Goal: Contribute content: Add original content to the website for others to see

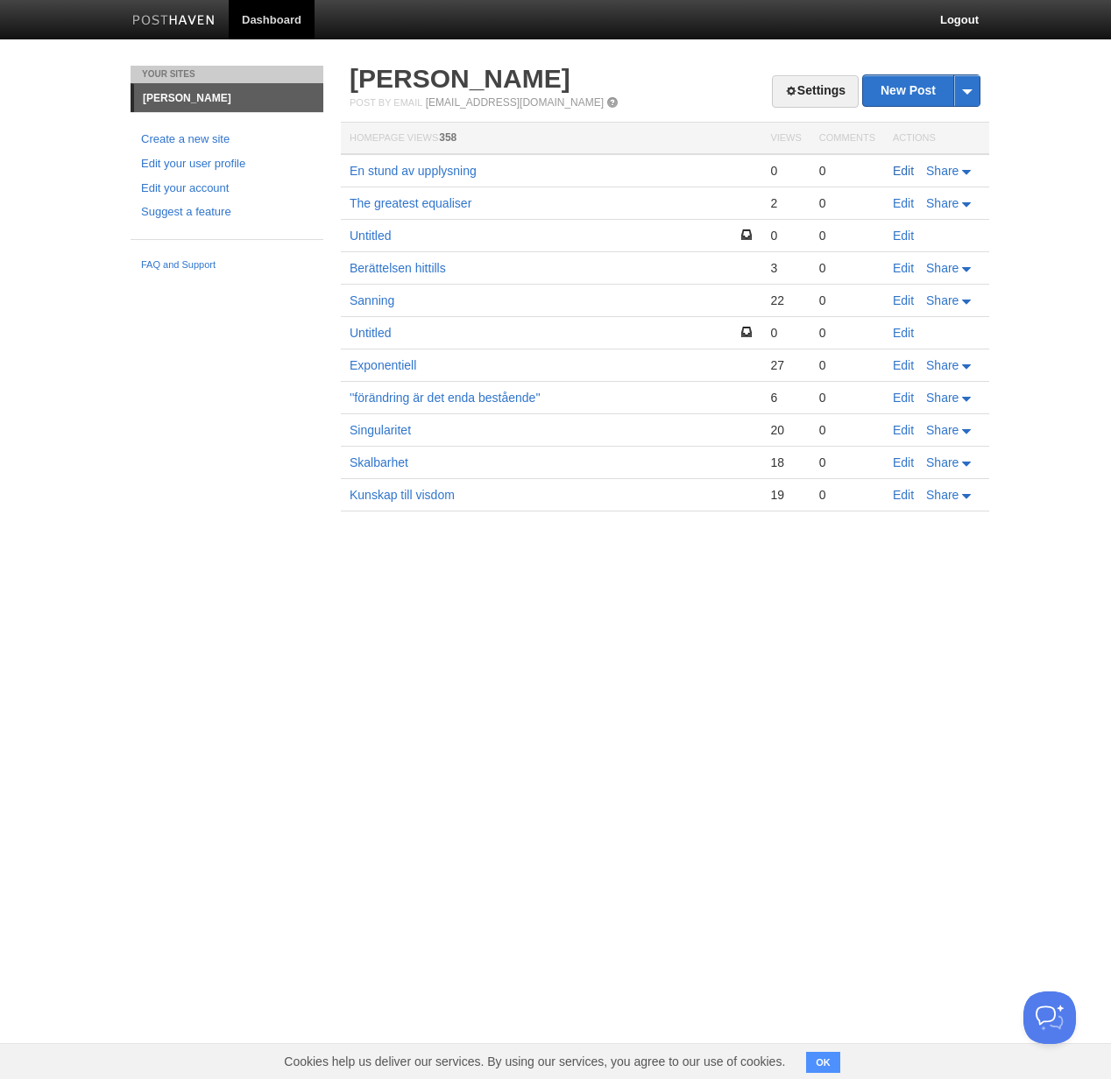
click at [900, 173] on link "Edit" at bounding box center [903, 171] width 21 height 14
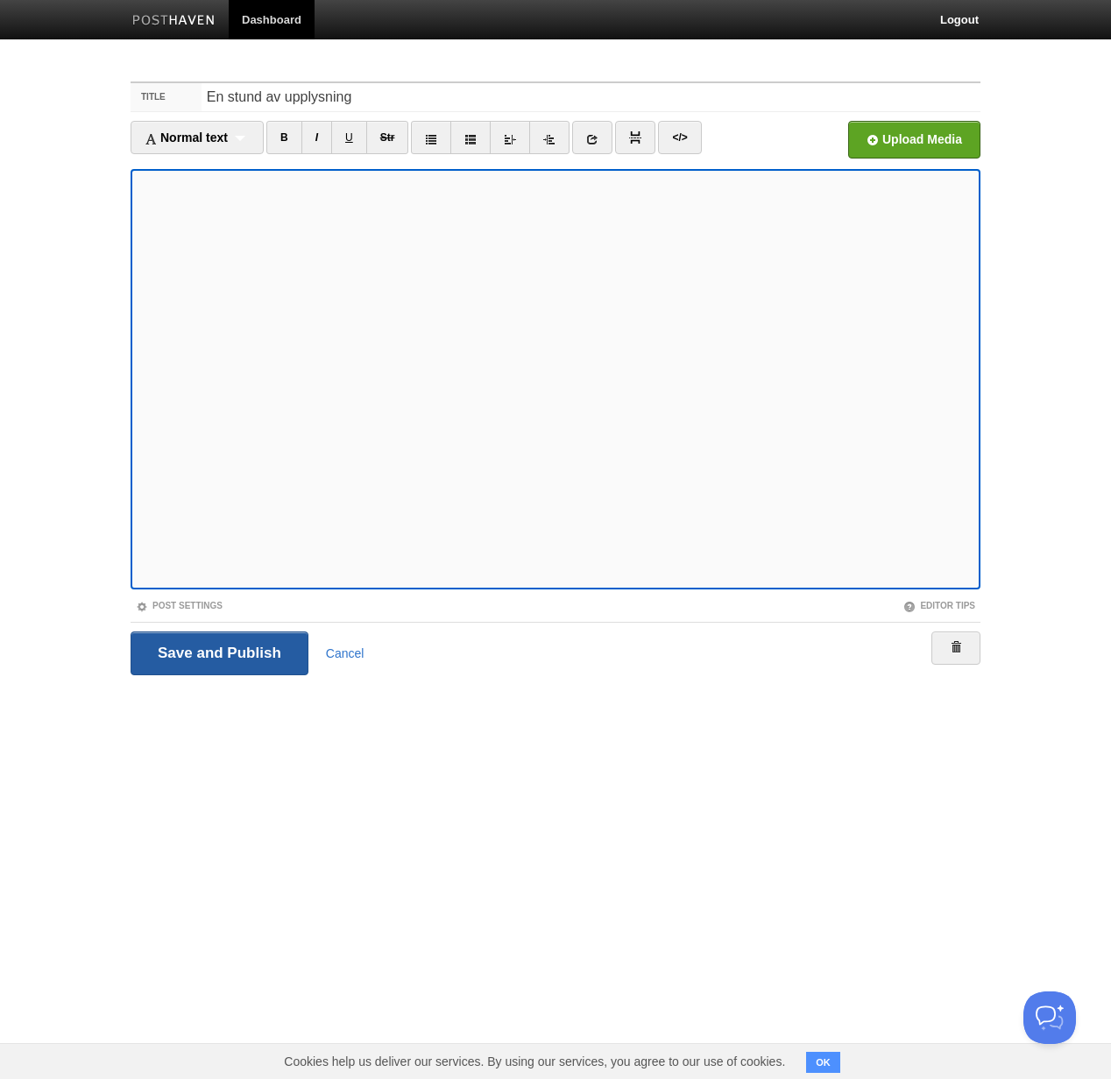
click at [225, 643] on input "Save and Publish" at bounding box center [220, 654] width 178 height 44
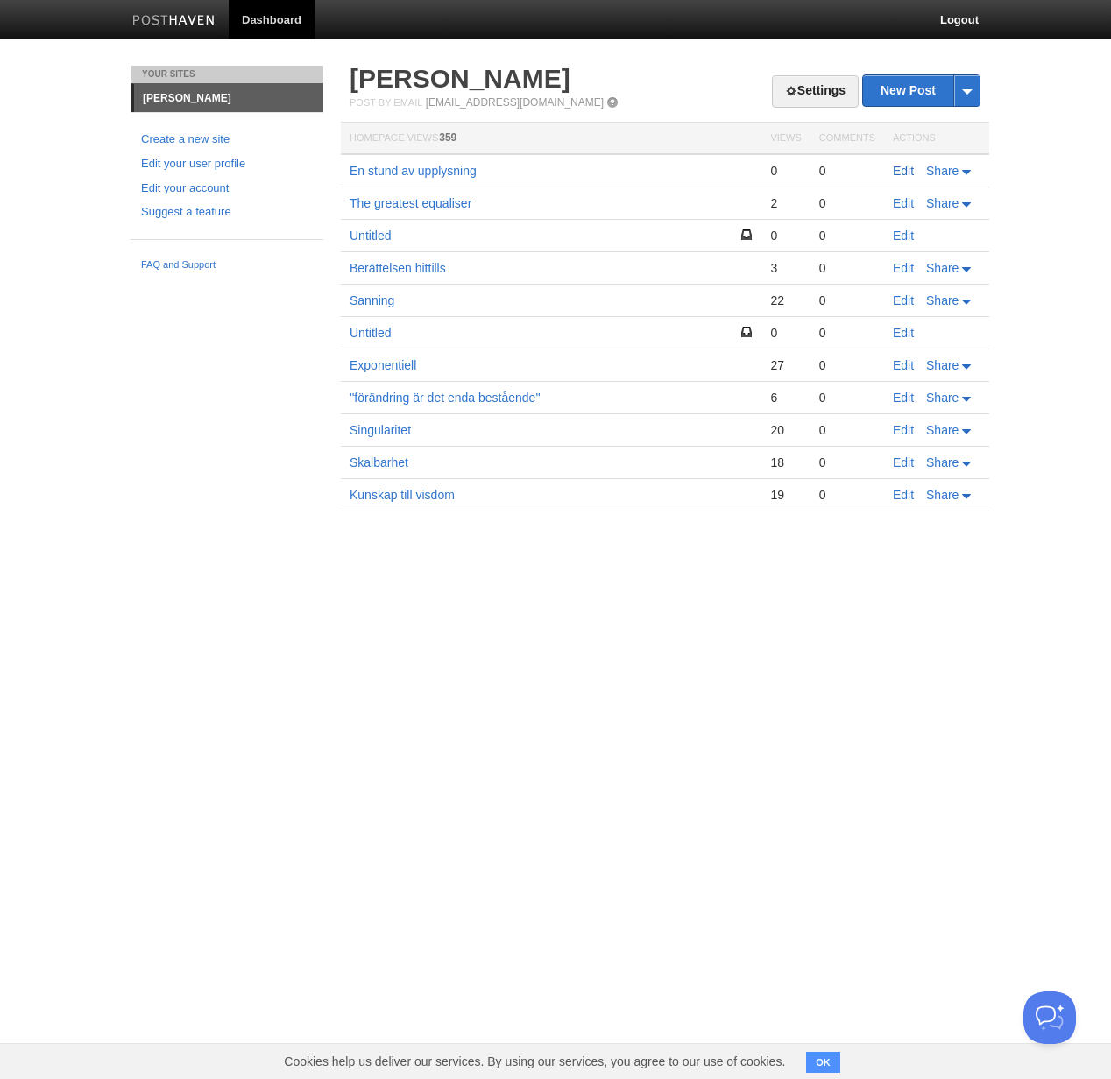
click at [898, 175] on link "Edit" at bounding box center [903, 171] width 21 height 14
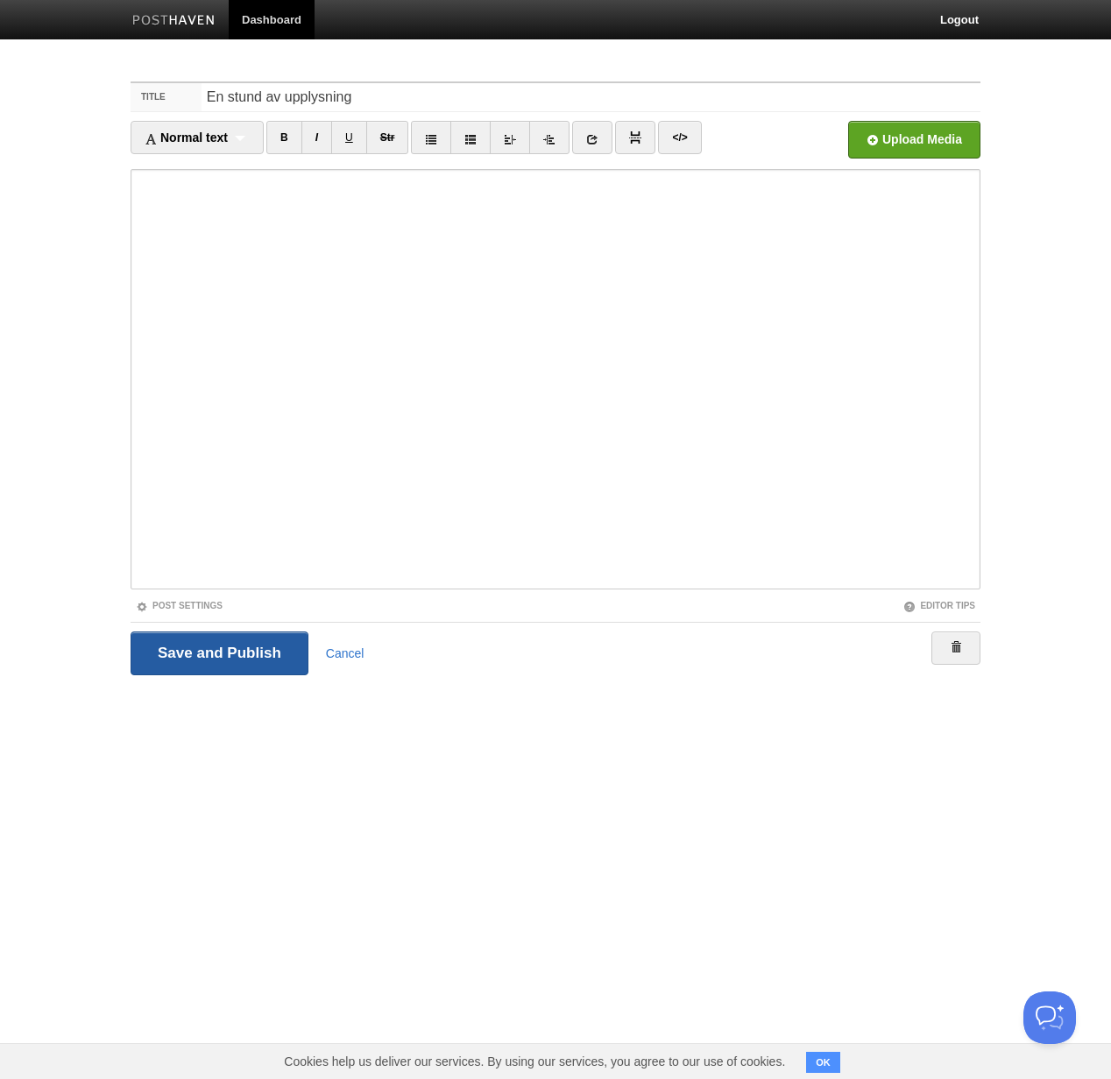
click at [227, 640] on input "Save and Publish" at bounding box center [220, 654] width 178 height 44
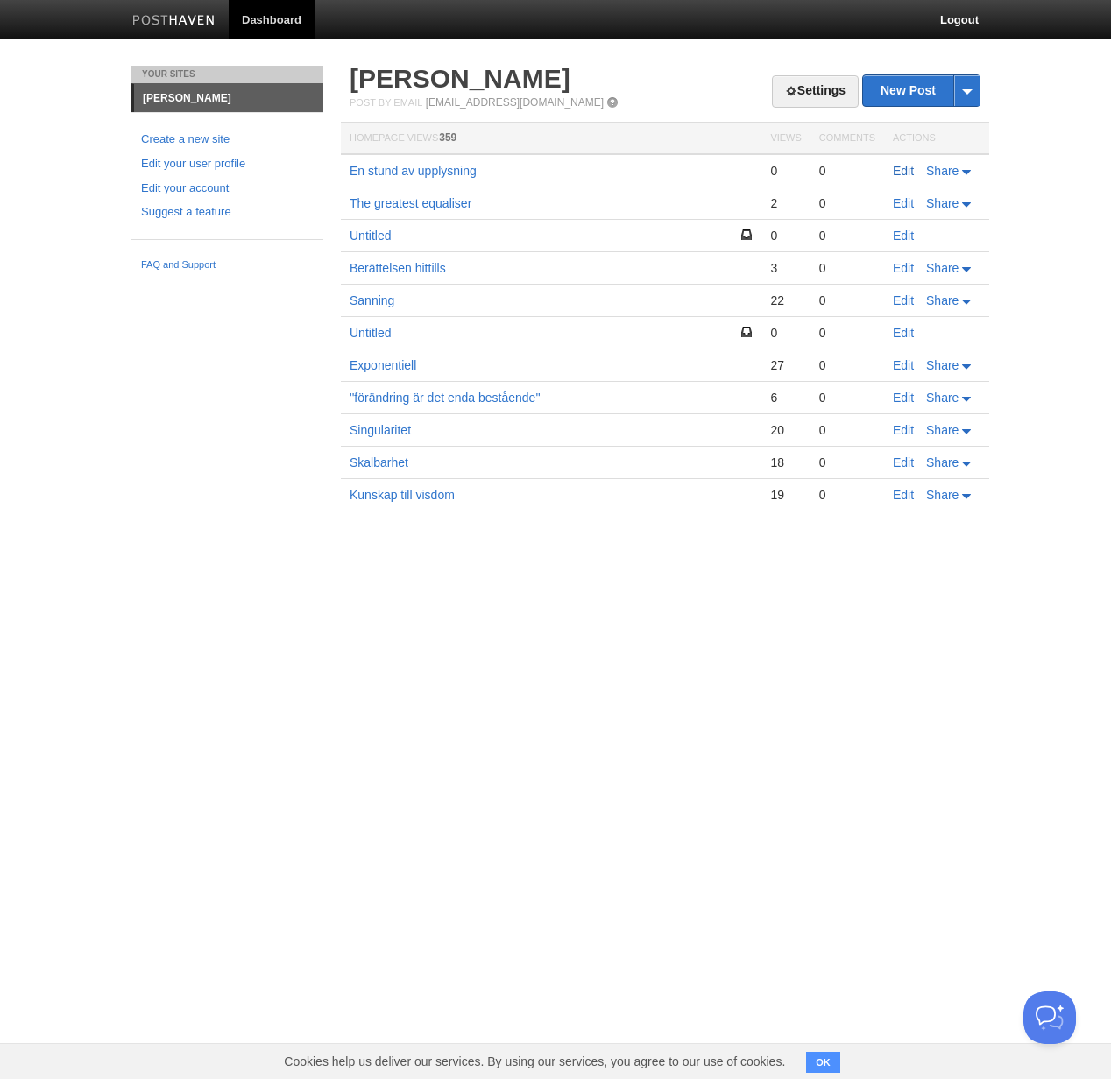
click at [913, 173] on link "Edit" at bounding box center [903, 171] width 21 height 14
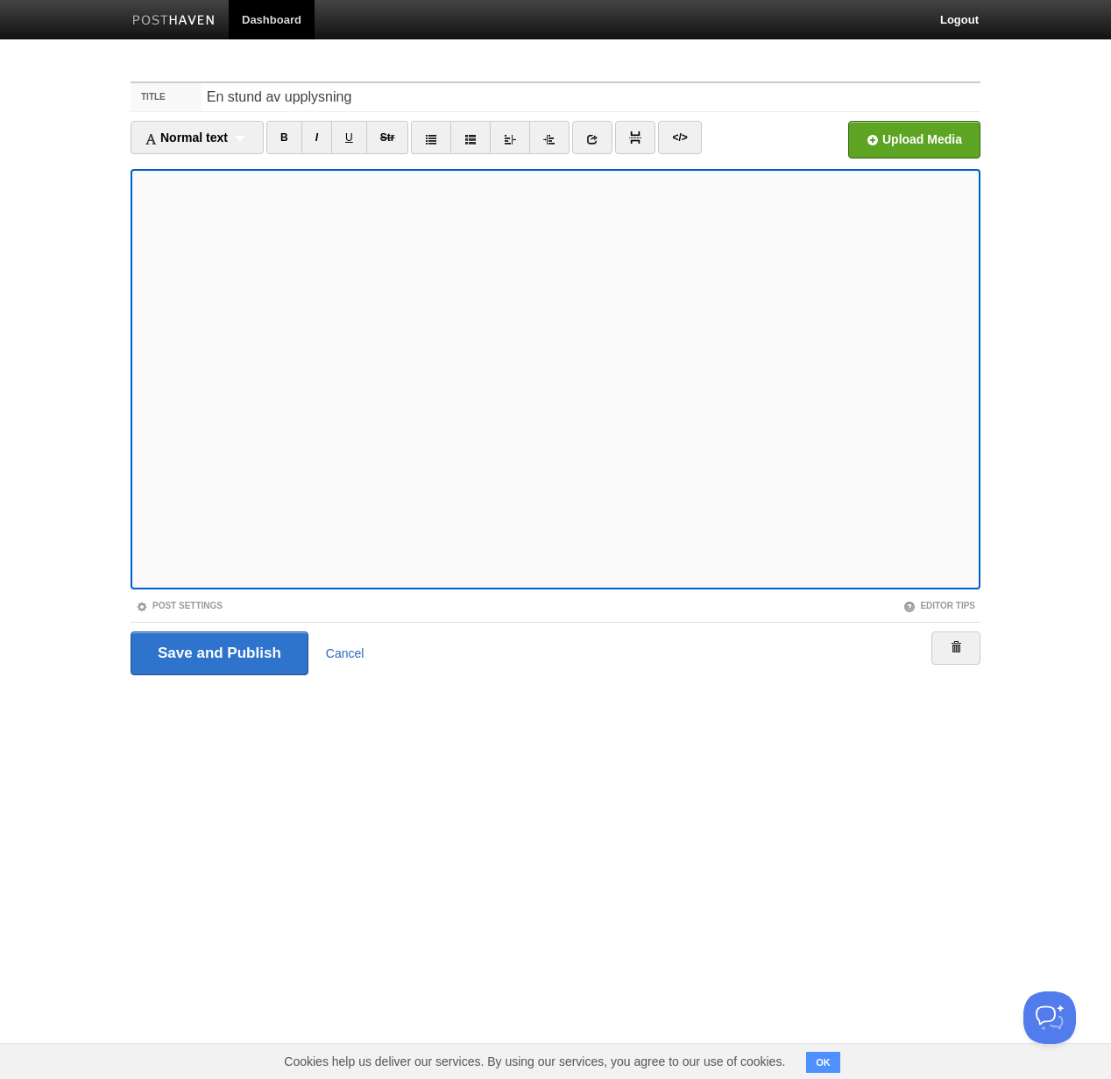
click at [353, 655] on link "Cancel" at bounding box center [345, 653] width 39 height 14
